Goal: Obtain resource: Download file/media

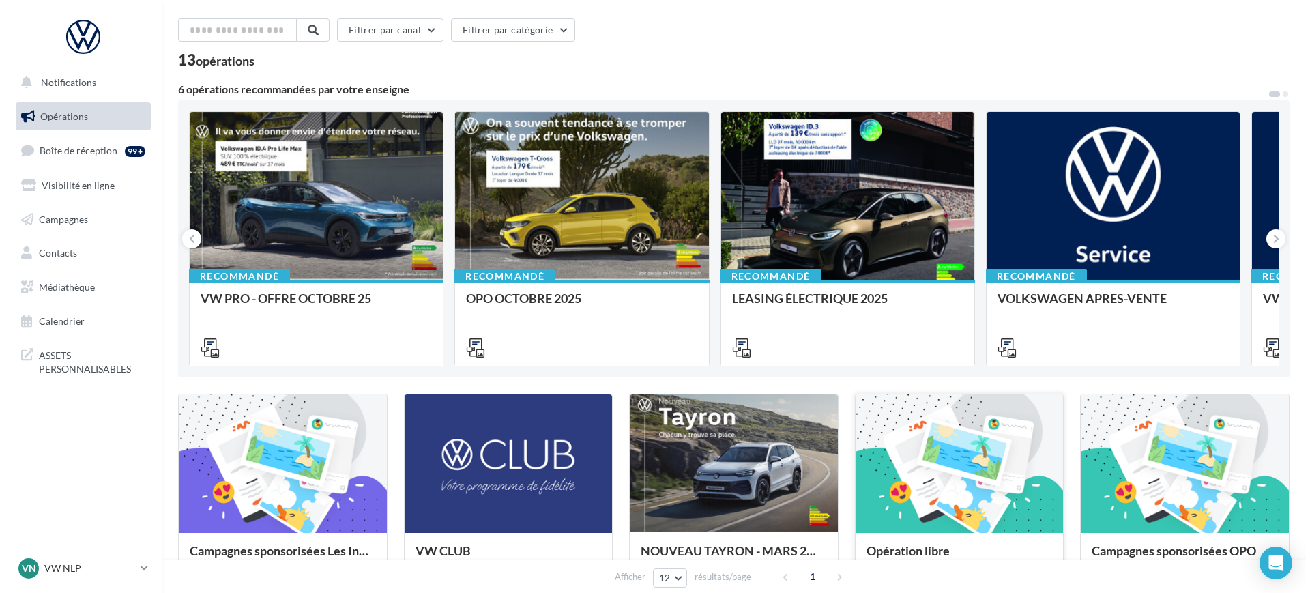
scroll to position [85, 0]
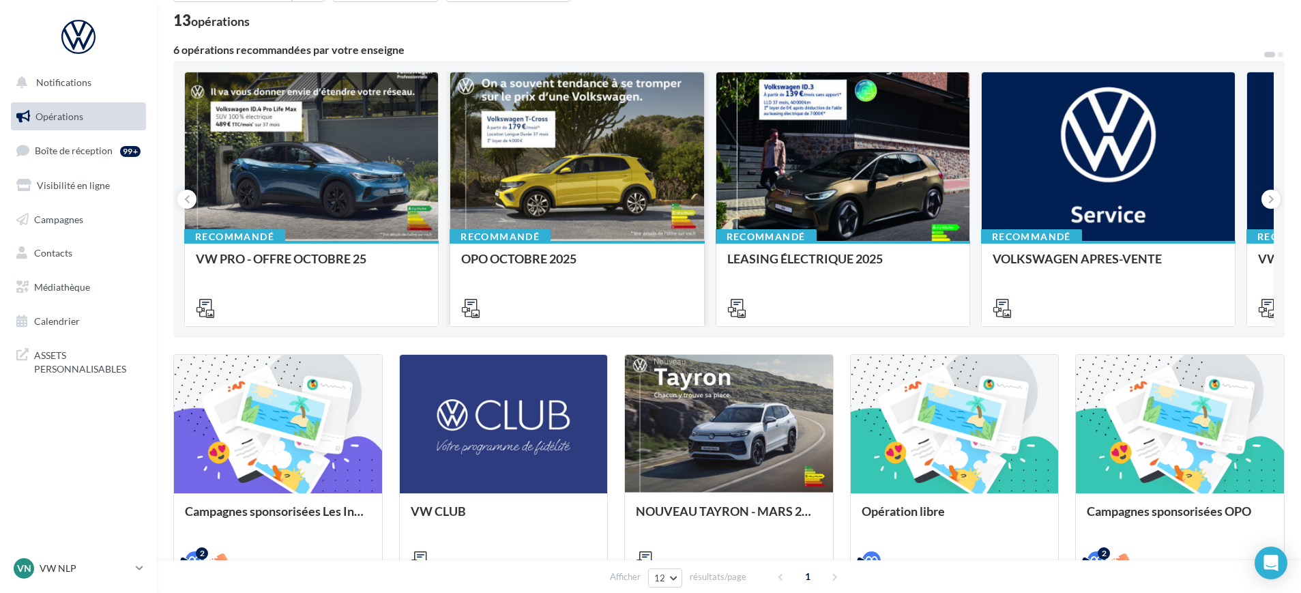
click at [614, 289] on div at bounding box center [576, 307] width 253 height 38
click at [527, 250] on div "Recommandé OPO OCTOBRE 2025" at bounding box center [576, 283] width 253 height 84
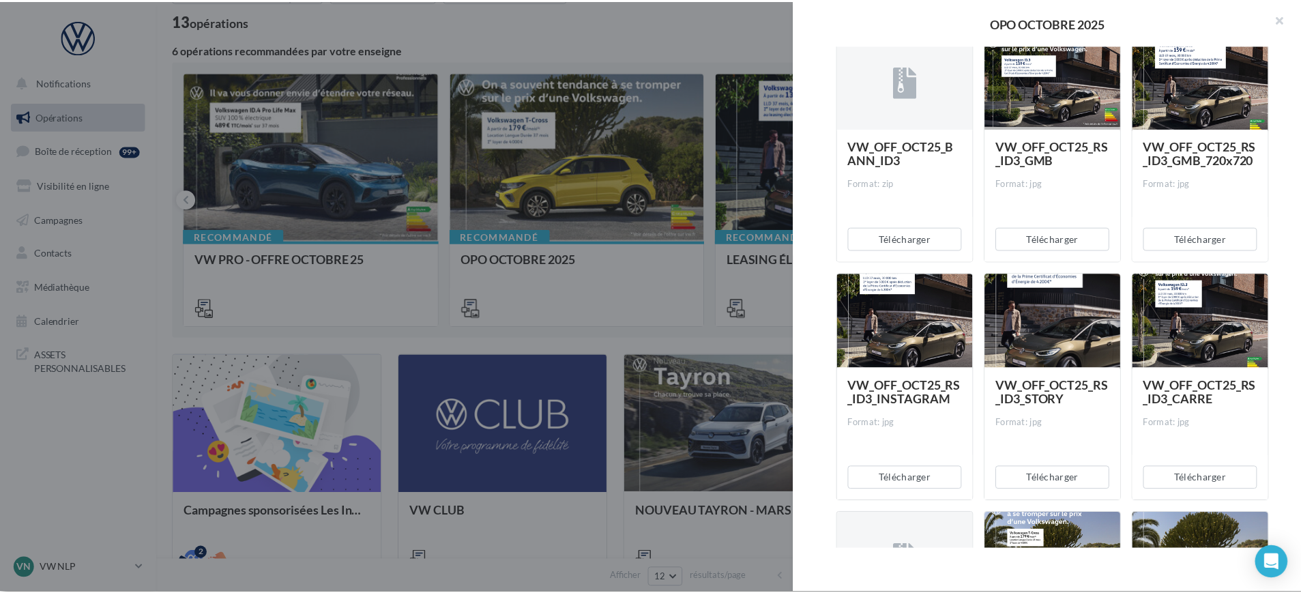
scroll to position [256, 0]
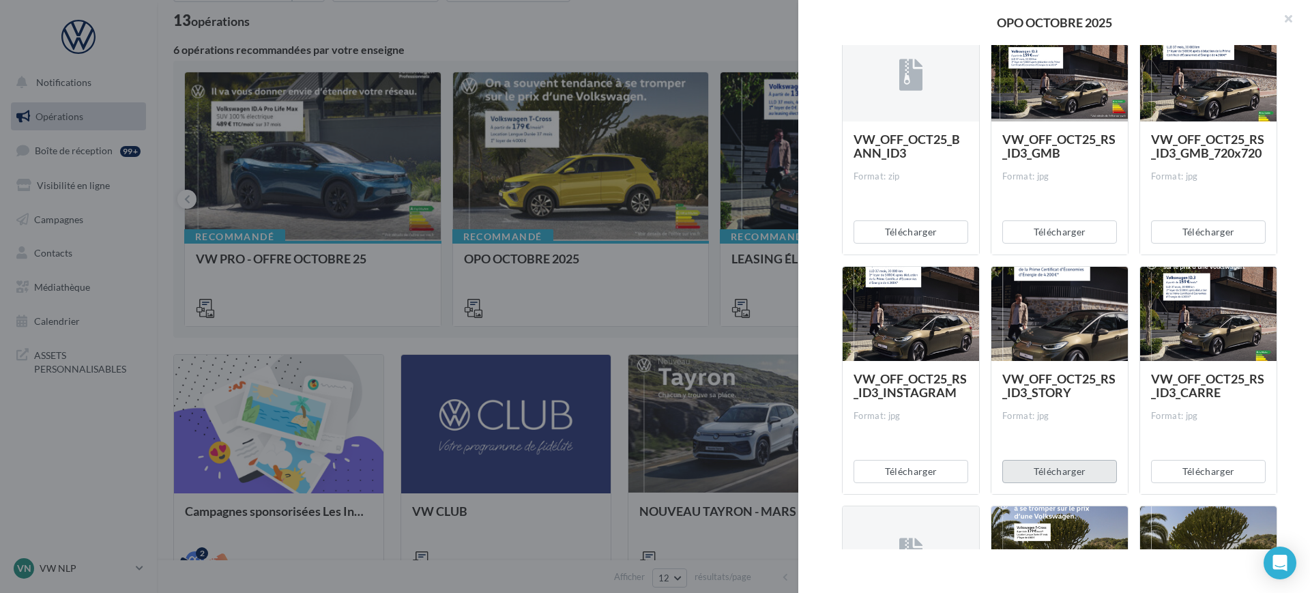
click at [1064, 471] on button "Télécharger" at bounding box center [1059, 471] width 115 height 23
click at [506, 365] on div at bounding box center [655, 296] width 1310 height 593
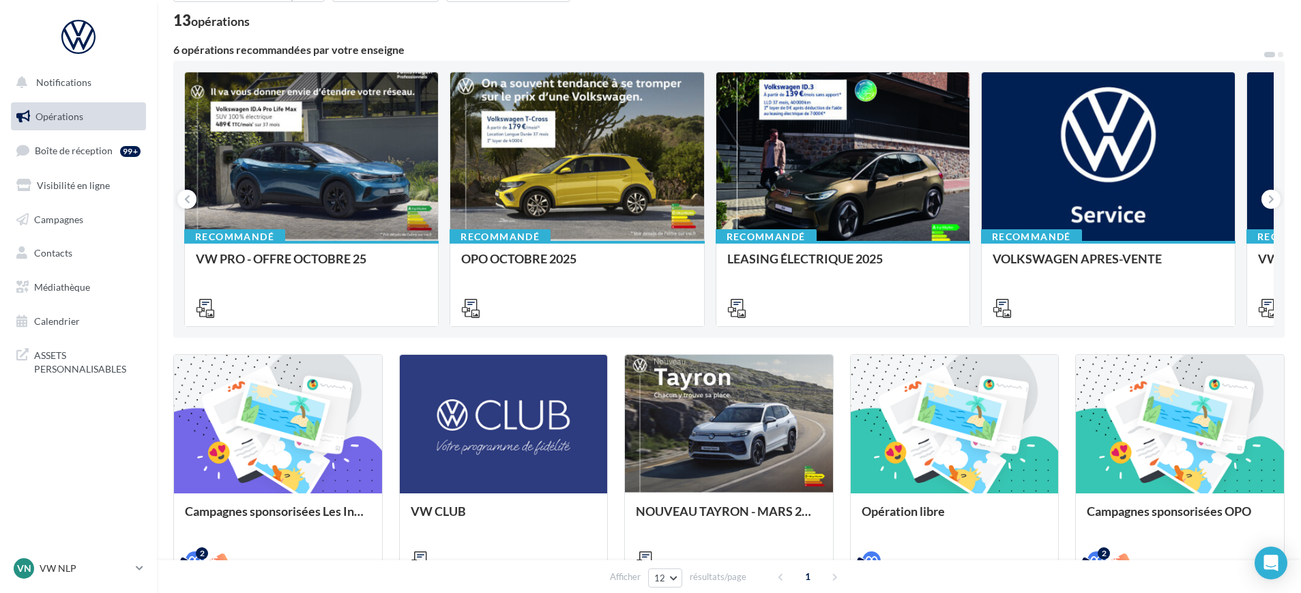
drag, startPoint x: 68, startPoint y: 288, endPoint x: 5, endPoint y: 298, distance: 64.2
click at [68, 288] on span "Médiathèque" at bounding box center [62, 287] width 56 height 12
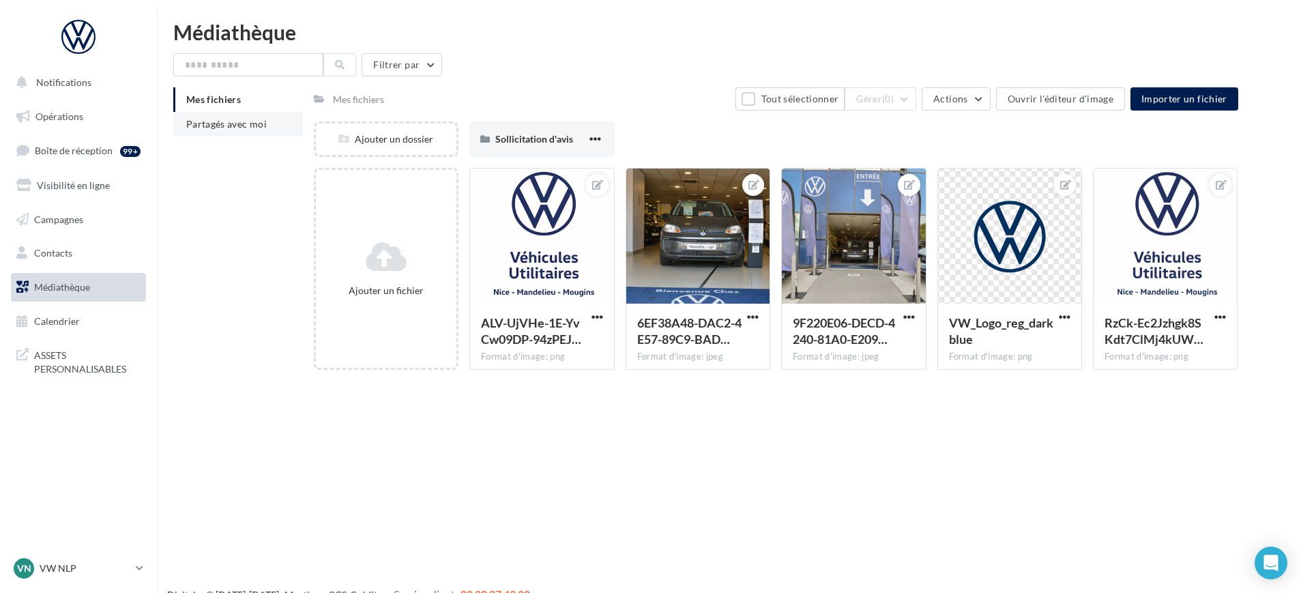
click at [239, 115] on li "Partagés avec moi" at bounding box center [238, 124] width 130 height 25
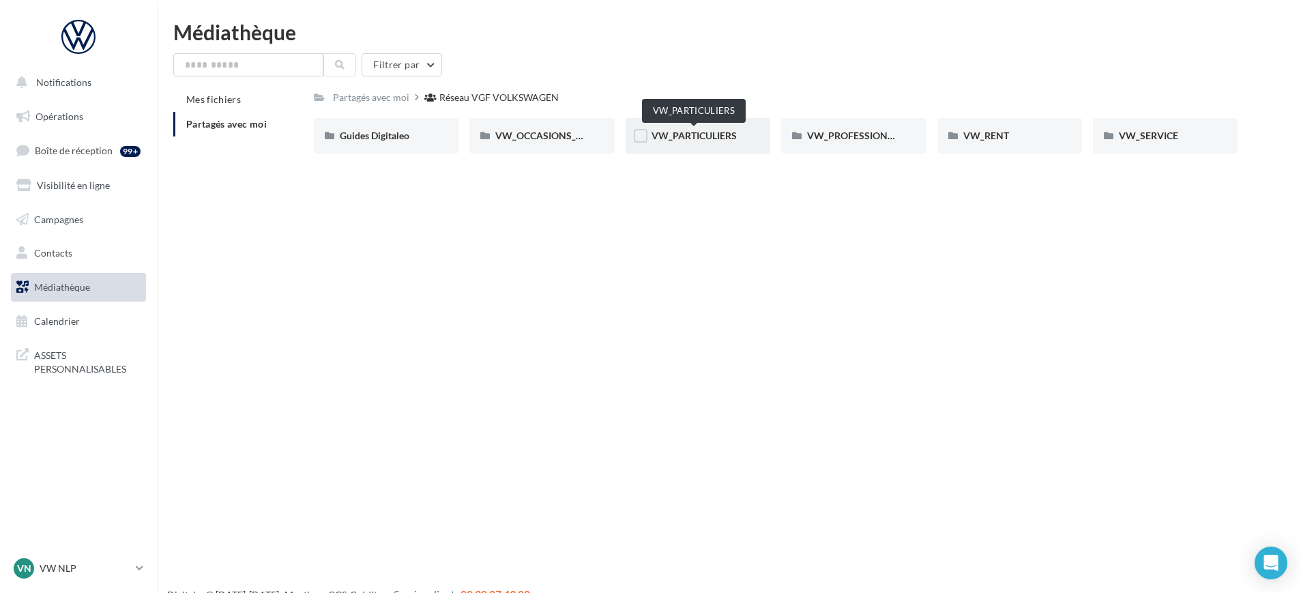
click at [689, 139] on span "VW_PARTICULIERS" at bounding box center [694, 136] width 85 height 12
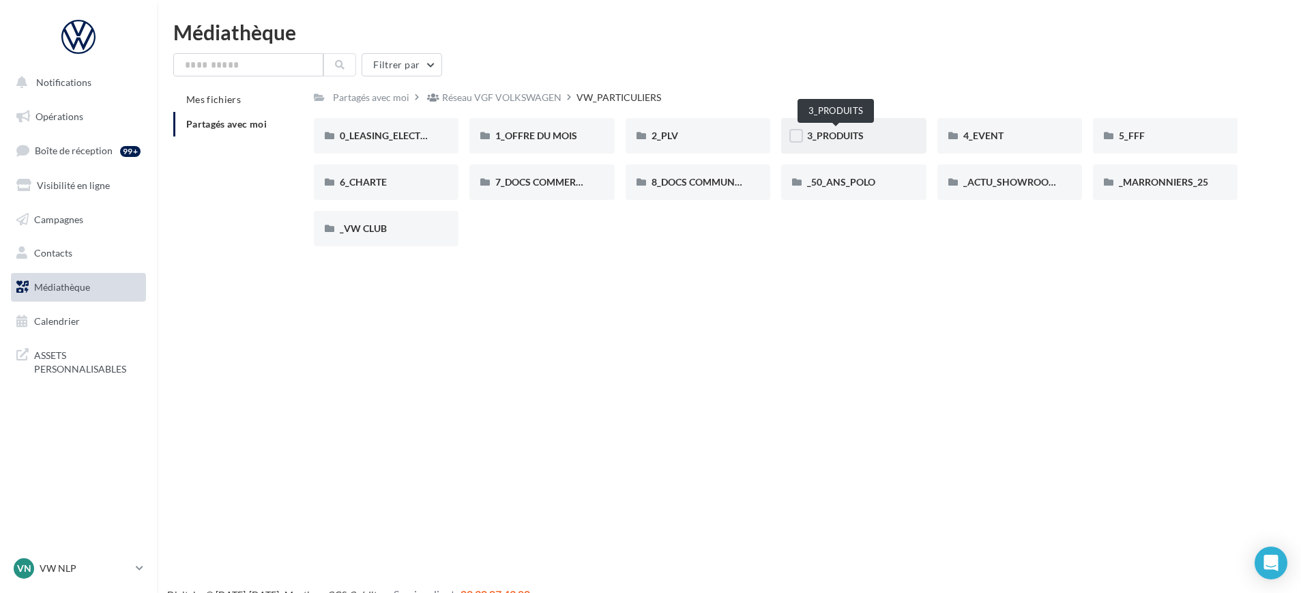
click at [844, 134] on span "3_PRODUITS" at bounding box center [835, 136] width 57 height 12
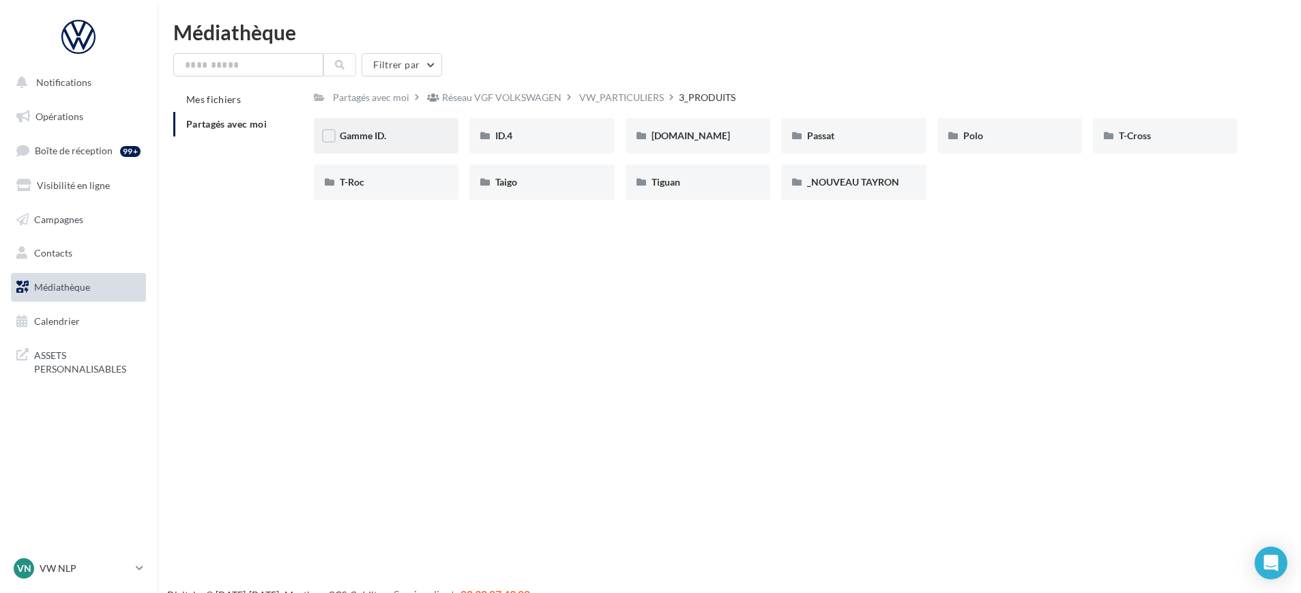
click at [427, 130] on div "Gamme ID." at bounding box center [386, 136] width 93 height 14
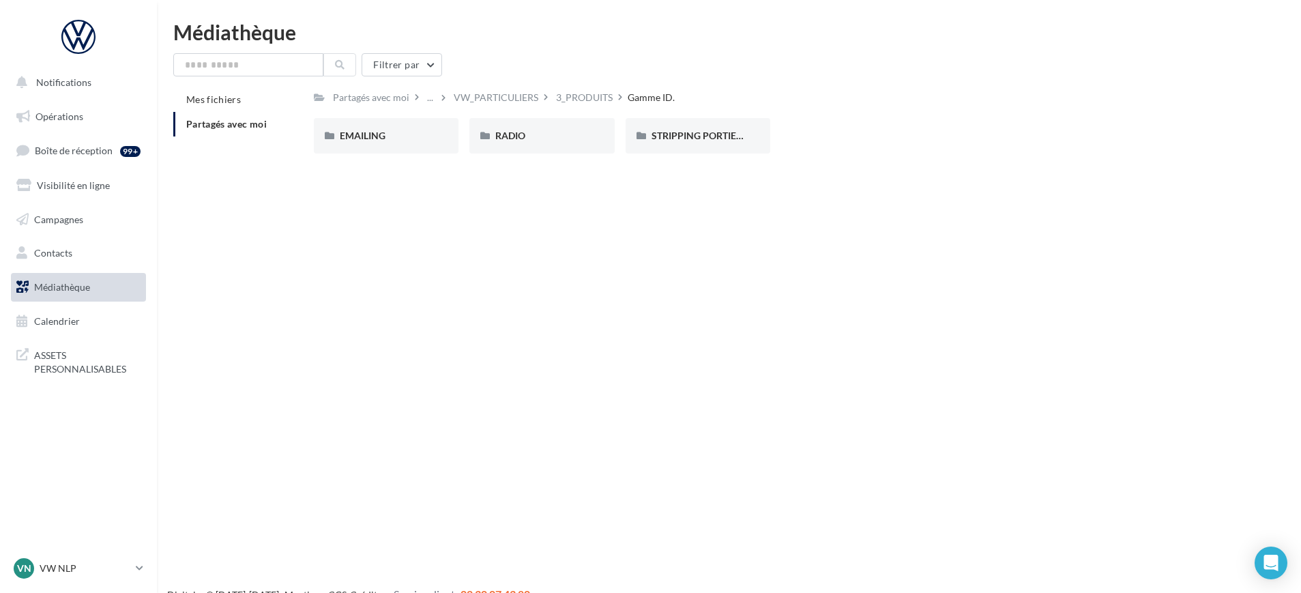
click at [603, 98] on div "3_PRODUITS" at bounding box center [584, 98] width 57 height 14
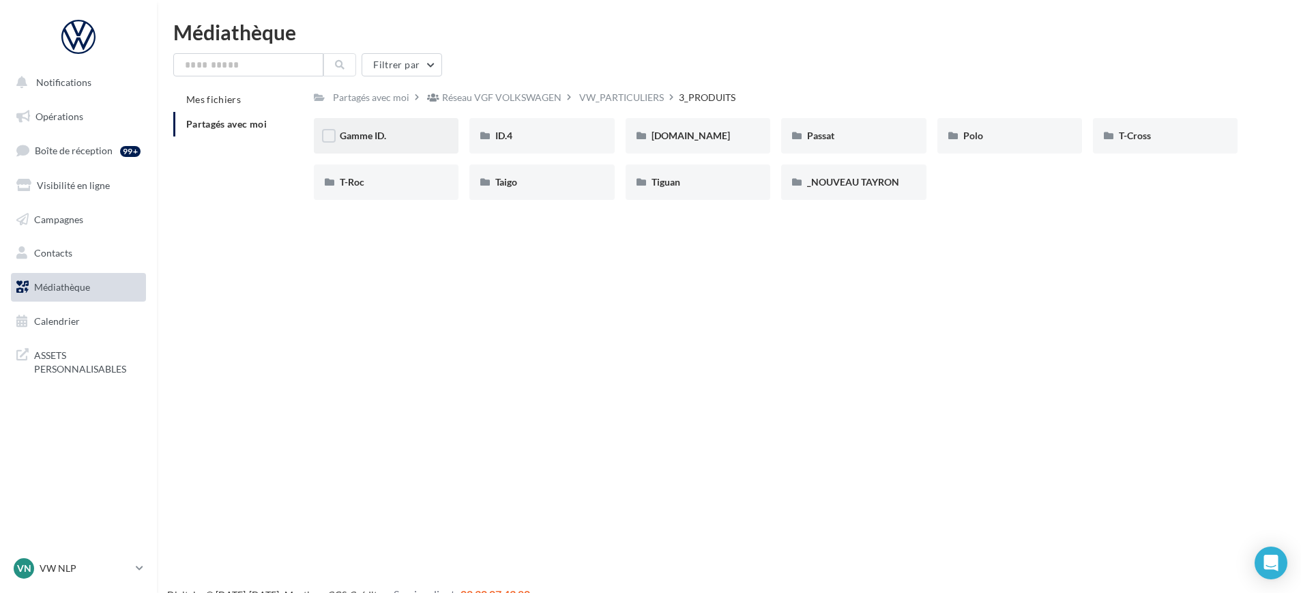
click at [403, 141] on div "Gamme ID." at bounding box center [386, 136] width 93 height 14
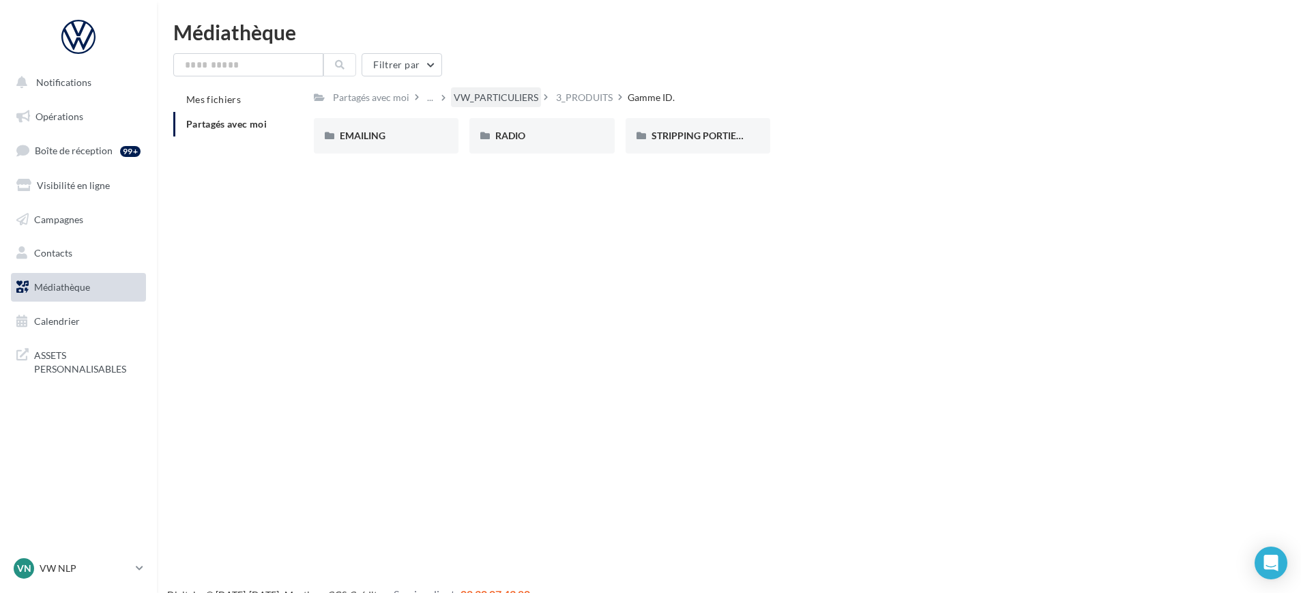
click at [493, 97] on div "VW_PARTICULIERS" at bounding box center [496, 98] width 85 height 14
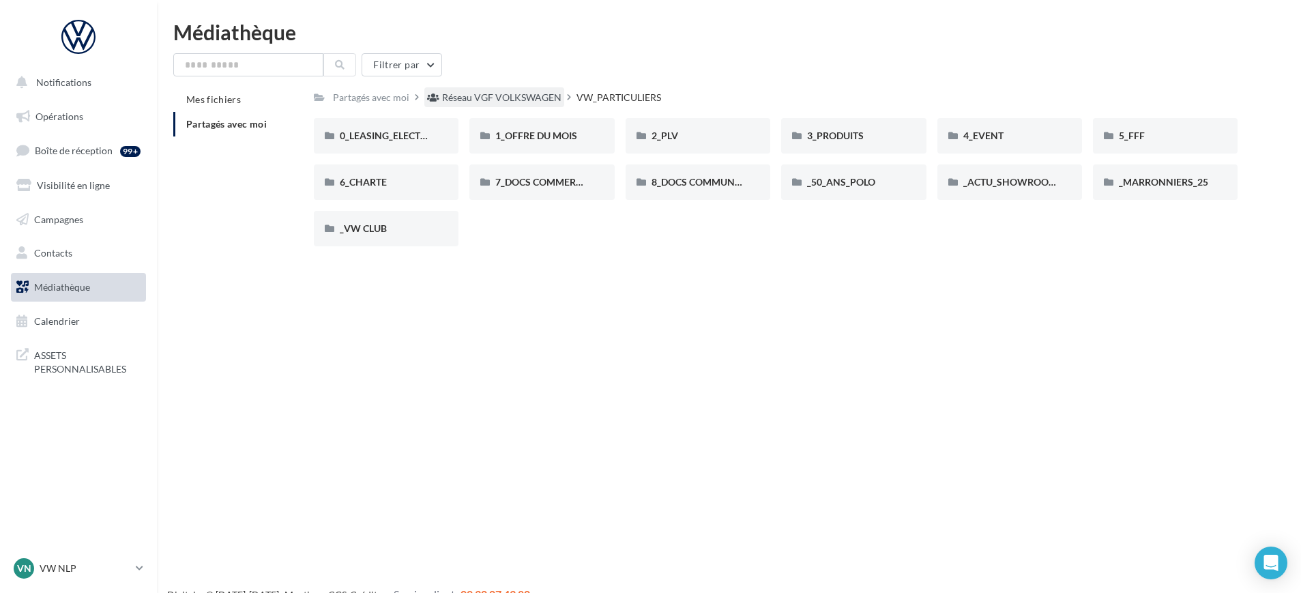
click at [506, 100] on div "Réseau VGF VOLKSWAGEN" at bounding box center [501, 98] width 119 height 14
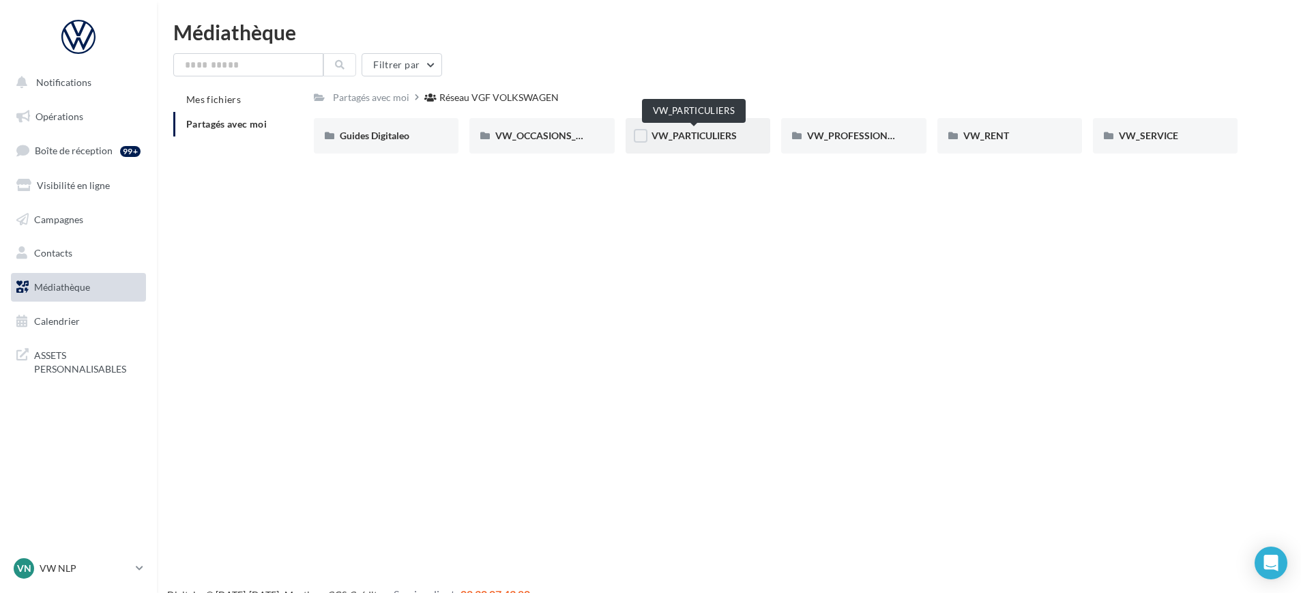
click at [676, 132] on span "VW_PARTICULIERS" at bounding box center [694, 136] width 85 height 12
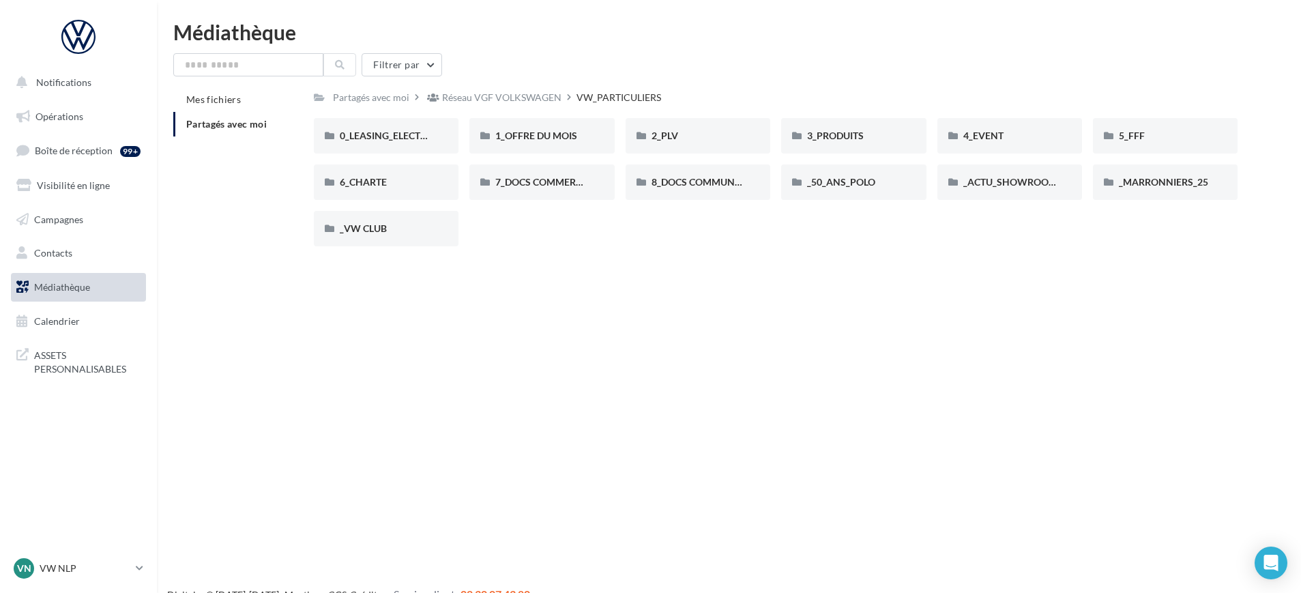
click at [534, 86] on div "Filtrer par Mes fichiers Partagés avec moi Partagés avec moi Réseau VGF VOLKSWA…" at bounding box center [729, 155] width 1112 height 204
click at [534, 101] on div "Réseau VGF VOLKSWAGEN" at bounding box center [501, 98] width 119 height 14
